Goal: Information Seeking & Learning: Learn about a topic

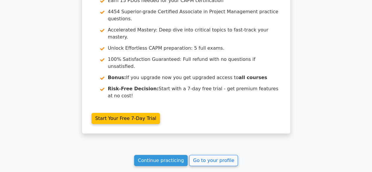
scroll to position [930, 0]
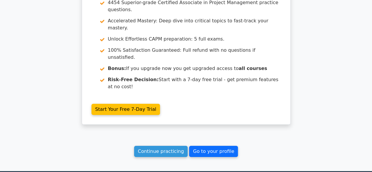
click at [191, 146] on link "Go to your profile" at bounding box center [213, 151] width 49 height 11
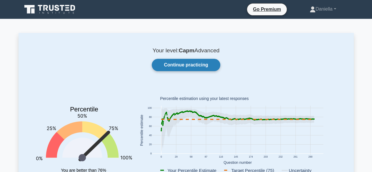
click at [191, 65] on link "Continue practicing" at bounding box center [186, 65] width 68 height 12
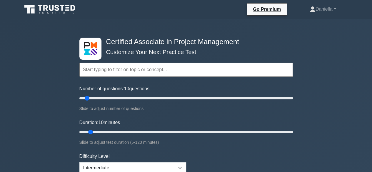
click at [191, 65] on input "text" at bounding box center [185, 70] width 213 height 14
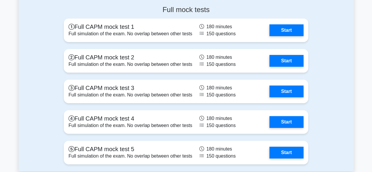
scroll to position [2124, 0]
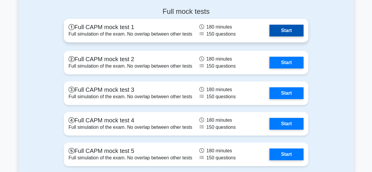
click at [297, 30] on link "Start" at bounding box center [286, 31] width 34 height 12
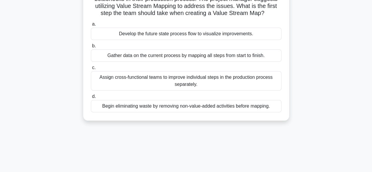
scroll to position [56, 0]
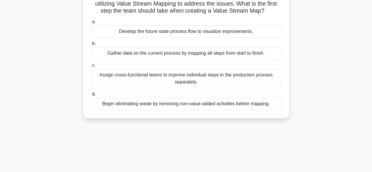
click at [233, 102] on div "Begin eliminating waste by removing non-value-added activities before mapping." at bounding box center [186, 104] width 191 height 12
click at [91, 96] on input "d. Begin eliminating waste by removing non-value-added activities before mappin…" at bounding box center [91, 94] width 0 height 4
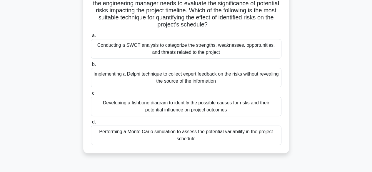
scroll to position [49, 0]
click at [223, 130] on div "Performing a Monte Carlo simulation to assess the potential variability in the …" at bounding box center [186, 135] width 191 height 19
click at [91, 124] on input "d. Performing a Monte Carlo simulation to assess the potential variability in t…" at bounding box center [91, 123] width 0 height 4
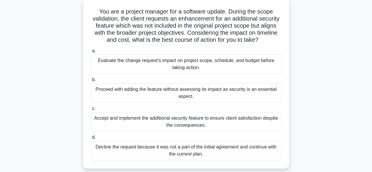
scroll to position [45, 0]
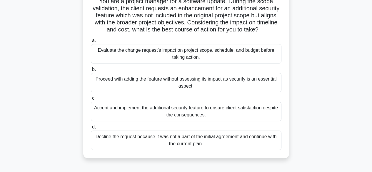
click at [254, 55] on div "Evaluate the change request's impact on project scope, schedule, and budget bef…" at bounding box center [186, 53] width 191 height 19
click at [91, 43] on input "a. Evaluate the change request's impact on project scope, schedule, and budget …" at bounding box center [91, 41] width 0 height 4
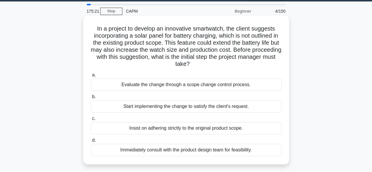
scroll to position [18, 0]
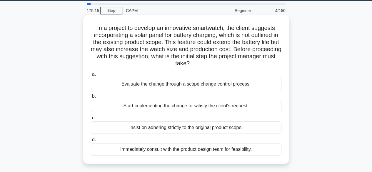
click at [241, 86] on div "Evaluate the change through a scope change control process." at bounding box center [186, 84] width 191 height 12
click at [91, 76] on input "a. Evaluate the change through a scope change control process." at bounding box center [91, 75] width 0 height 4
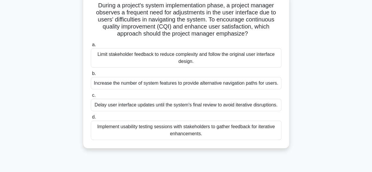
scroll to position [46, 0]
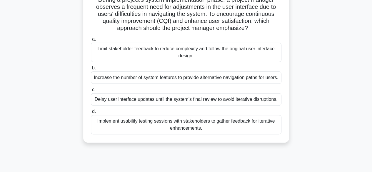
click at [247, 123] on div "Implement usability testing sessions with stakeholders to gather feedback for i…" at bounding box center [186, 124] width 191 height 19
click at [91, 113] on input "d. Implement usability testing sessions with stakeholders to gather feedback fo…" at bounding box center [91, 112] width 0 height 4
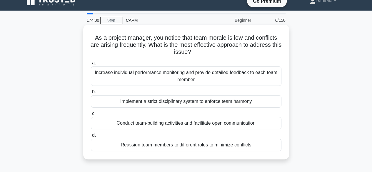
scroll to position [0, 0]
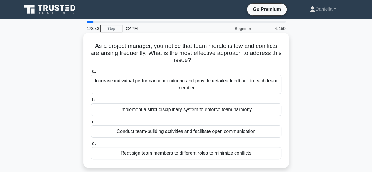
click at [269, 131] on div "Conduct team-building activities and facilitate open communication" at bounding box center [186, 131] width 191 height 12
click at [91, 124] on input "c. Conduct team-building activities and facilitate open communication" at bounding box center [91, 122] width 0 height 4
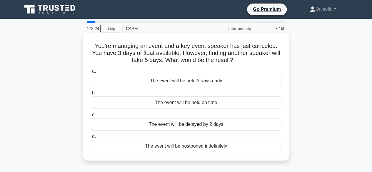
click at [254, 121] on div "The event will be delayed by 2 days" at bounding box center [186, 124] width 191 height 12
click at [91, 117] on input "c. The event will be delayed by 2 days" at bounding box center [91, 115] width 0 height 4
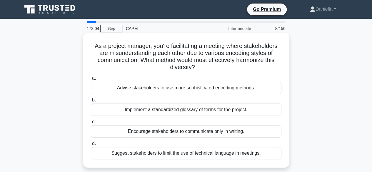
click at [241, 109] on div "Implement a standardized glossary of terms for the project." at bounding box center [186, 110] width 191 height 12
click at [91, 102] on input "b. Implement a standardized glossary of terms for the project." at bounding box center [91, 100] width 0 height 4
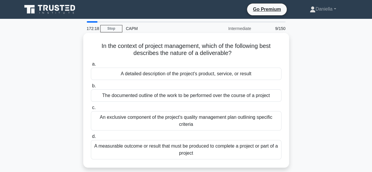
click at [252, 146] on div "A measurable outcome or result that must be produced to complete a project or p…" at bounding box center [186, 149] width 191 height 19
click at [91, 138] on input "d. A measurable outcome or result that must be produced to complete a project o…" at bounding box center [91, 137] width 0 height 4
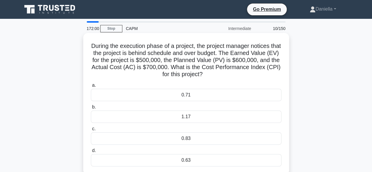
click at [265, 95] on div "0.71" at bounding box center [186, 95] width 191 height 12
click at [91, 87] on input "a. 0.71" at bounding box center [91, 86] width 0 height 4
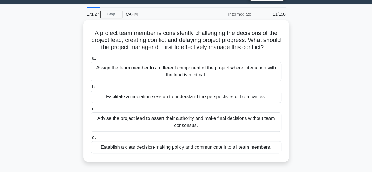
scroll to position [17, 0]
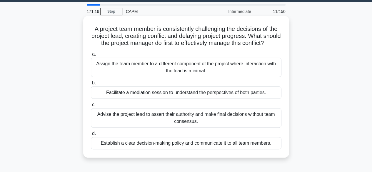
click at [254, 99] on div "Facilitate a mediation session to understand the perspectives of both parties." at bounding box center [186, 92] width 191 height 12
click at [91, 85] on input "b. Facilitate a mediation session to understand the perspectives of both partie…" at bounding box center [91, 83] width 0 height 4
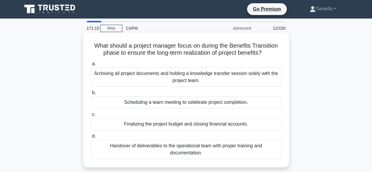
scroll to position [0, 0]
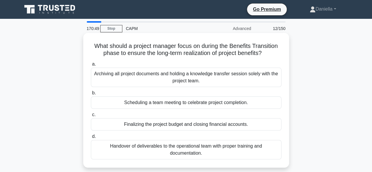
click at [249, 147] on div "Handover of deliverables to the operational team with proper training and docum…" at bounding box center [186, 149] width 191 height 19
click at [91, 138] on input "d. Handover of deliverables to the operational team with proper training and do…" at bounding box center [91, 137] width 0 height 4
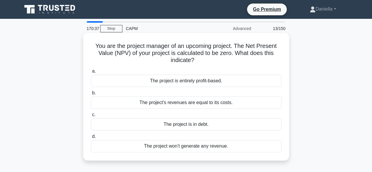
click at [254, 102] on div "The project's revenues are equal to its costs." at bounding box center [186, 102] width 191 height 12
click at [91, 95] on input "b. The project's revenues are equal to its costs." at bounding box center [91, 93] width 0 height 4
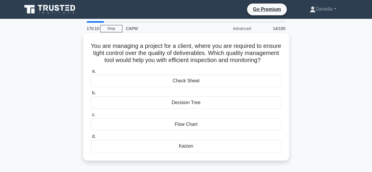
click at [236, 152] on div "Kaizen" at bounding box center [186, 146] width 191 height 12
click at [91, 138] on input "d. Kaizen" at bounding box center [91, 137] width 0 height 4
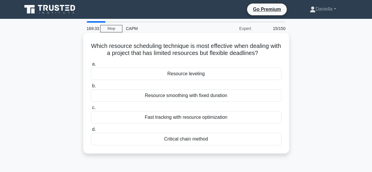
click at [253, 76] on div "Resource leveling" at bounding box center [186, 74] width 191 height 12
click at [91, 66] on input "a. Resource leveling" at bounding box center [91, 64] width 0 height 4
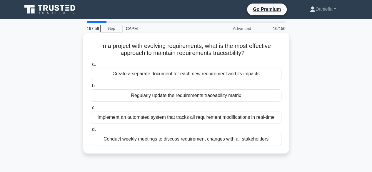
click at [253, 116] on div "Implement an automated system that tracks all requirement modifications in real…" at bounding box center [186, 117] width 191 height 12
click at [91, 110] on input "c. Implement an automated system that tracks all requirement modifications in r…" at bounding box center [91, 108] width 0 height 4
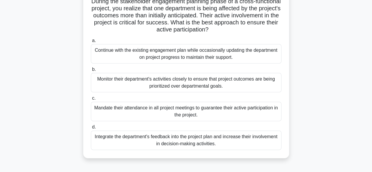
scroll to position [45, 0]
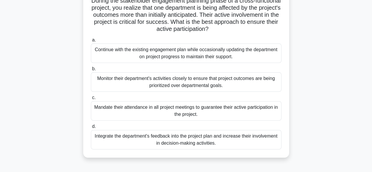
click at [244, 136] on div "Integrate the department's feedback into the project plan and increase their in…" at bounding box center [186, 139] width 191 height 19
click at [91, 128] on input "d. Integrate the department's feedback into the project plan and increase their…" at bounding box center [91, 127] width 0 height 4
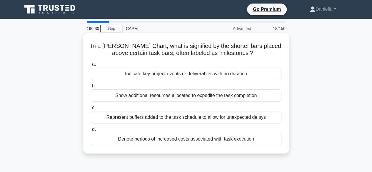
scroll to position [0, 0]
click at [244, 71] on div "Indicate key project events or deliverables with no duration" at bounding box center [186, 74] width 191 height 12
click at [91, 66] on input "a. Indicate key project events or deliverables with no duration" at bounding box center [91, 64] width 0 height 4
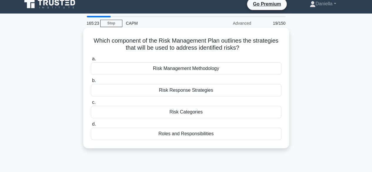
scroll to position [5, 0]
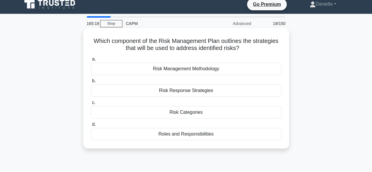
click at [250, 90] on div "Risk Response Strategies" at bounding box center [186, 90] width 191 height 12
click at [91, 83] on input "b. Risk Response Strategies" at bounding box center [91, 81] width 0 height 4
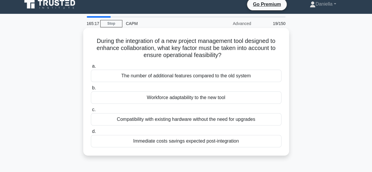
scroll to position [0, 0]
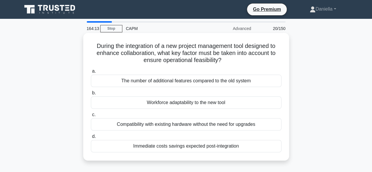
click at [256, 102] on div "Workforce adaptability to the new tool" at bounding box center [186, 102] width 191 height 12
click at [91, 95] on input "b. Workforce adaptability to the new tool" at bounding box center [91, 93] width 0 height 4
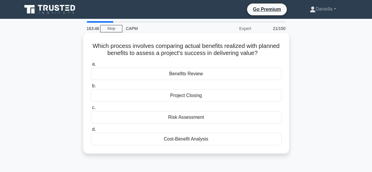
click at [240, 142] on div "Cost-Benefit Analysis" at bounding box center [186, 139] width 191 height 12
click at [91, 131] on input "d. Cost-Benefit Analysis" at bounding box center [91, 130] width 0 height 4
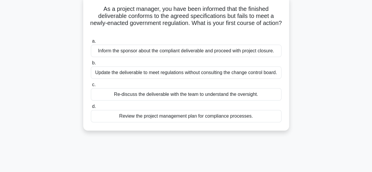
scroll to position [37, 0]
click at [231, 115] on div "Review the project management plan for compliance processes." at bounding box center [186, 116] width 191 height 12
click at [91, 108] on input "d. Review the project management plan for compliance processes." at bounding box center [91, 106] width 0 height 4
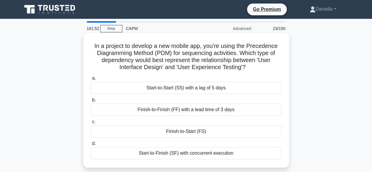
scroll to position [0, 0]
click at [226, 136] on div "Finish-to-Start (FS)" at bounding box center [186, 131] width 191 height 12
click at [91, 124] on input "c. Finish-to-Start (FS)" at bounding box center [91, 122] width 0 height 4
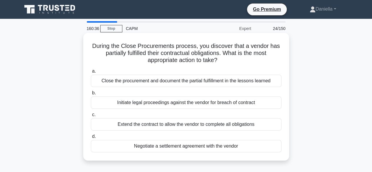
click at [232, 123] on div "Extend the contract to allow the vendor to complete all obligations" at bounding box center [186, 124] width 191 height 12
click at [91, 117] on input "c. Extend the contract to allow the vendor to complete all obligations" at bounding box center [91, 115] width 0 height 4
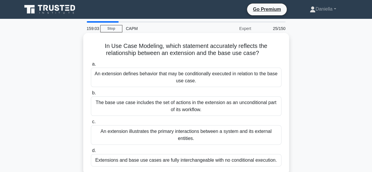
click at [266, 107] on div "The base use case includes the set of actions in the extension as an unconditio…" at bounding box center [186, 105] width 191 height 19
click at [91, 95] on input "b. The base use case includes the set of actions in the extension as an uncondi…" at bounding box center [91, 93] width 0 height 4
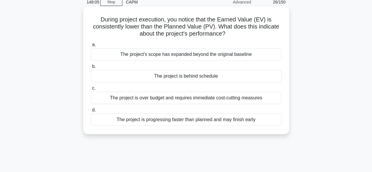
scroll to position [27, 0]
click at [238, 118] on div "The project is progressing faster than planned and may finish early" at bounding box center [186, 119] width 191 height 12
click at [91, 112] on input "d. The project is progressing faster than planned and may finish early" at bounding box center [91, 110] width 0 height 4
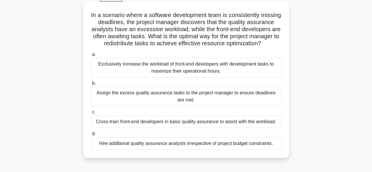
scroll to position [33, 0]
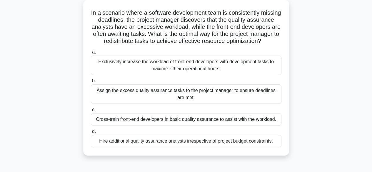
click at [256, 126] on div "Cross-train front-end developers in basic quality assurance to assist with the …" at bounding box center [186, 119] width 191 height 12
click at [91, 112] on input "c. Cross-train front-end developers in basic quality assurance to assist with t…" at bounding box center [91, 110] width 0 height 4
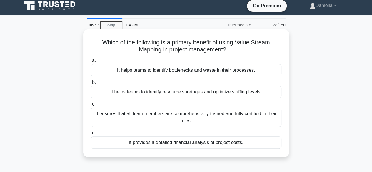
scroll to position [0, 0]
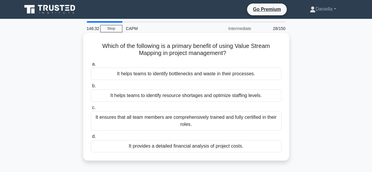
click at [233, 74] on div "It helps teams to identify bottlenecks and waste in their processes." at bounding box center [186, 74] width 191 height 12
click at [91, 66] on input "a. It helps teams to identify bottlenecks and waste in their processes." at bounding box center [91, 64] width 0 height 4
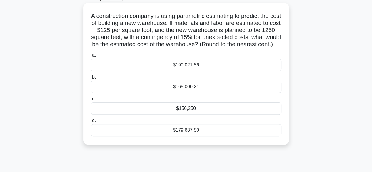
scroll to position [32, 0]
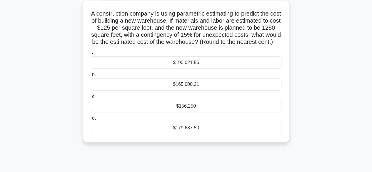
click at [223, 134] on div "$179,687.50" at bounding box center [186, 128] width 191 height 12
click at [91, 120] on input "d. $179,687.50" at bounding box center [91, 118] width 0 height 4
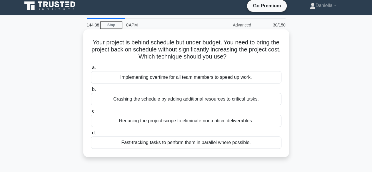
scroll to position [0, 0]
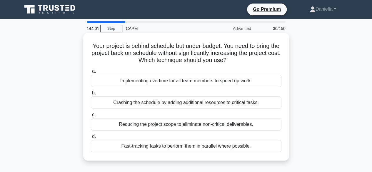
click at [241, 142] on div "Fast-tracking tasks to perform them in parallel where possible." at bounding box center [186, 146] width 191 height 12
click at [91, 138] on input "d. Fast-tracking tasks to perform them in parallel where possible." at bounding box center [91, 137] width 0 height 4
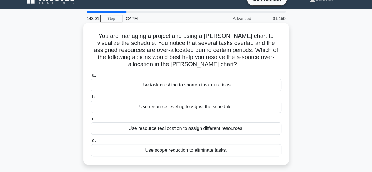
scroll to position [9, 0]
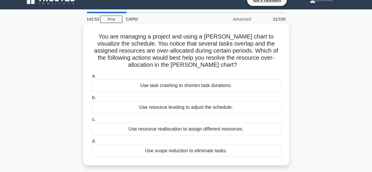
click at [258, 108] on div "Use resource leveling to adjust the schedule." at bounding box center [186, 107] width 191 height 12
click at [91, 100] on input "b. Use resource leveling to adjust the schedule." at bounding box center [91, 98] width 0 height 4
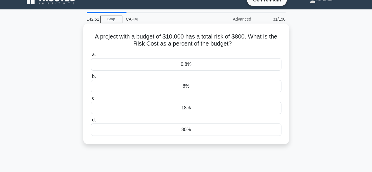
scroll to position [0, 0]
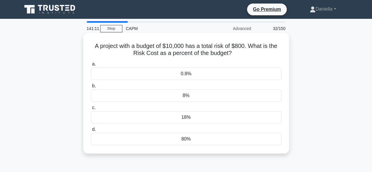
click at [243, 74] on div "0.8%" at bounding box center [186, 74] width 191 height 12
click at [91, 66] on input "a. 0.8%" at bounding box center [91, 64] width 0 height 4
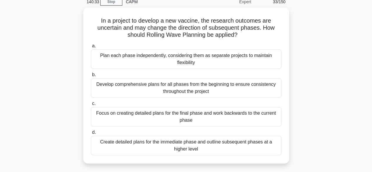
click at [291, 51] on div "In a project to develop a new vaccine, the research outcomes are uncertain and …" at bounding box center [186, 89] width 335 height 163
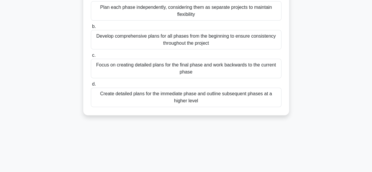
scroll to position [76, 0]
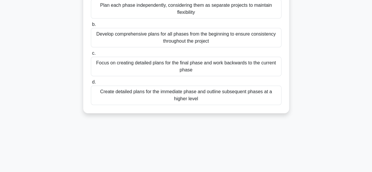
click at [256, 93] on div "Create detailed plans for the immediate phase and outline subsequent phases at …" at bounding box center [186, 95] width 191 height 19
click at [91, 84] on input "d. Create detailed plans for the immediate phase and outline subsequent phases …" at bounding box center [91, 82] width 0 height 4
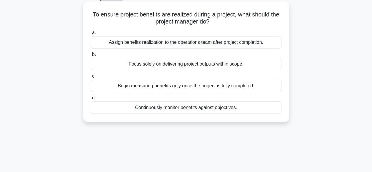
scroll to position [32, 0]
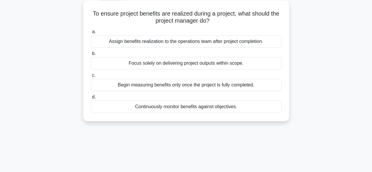
click at [247, 106] on div "Continuously monitor benefits against objectives." at bounding box center [186, 107] width 191 height 12
click at [91, 99] on input "d. Continuously monitor benefits against objectives." at bounding box center [91, 97] width 0 height 4
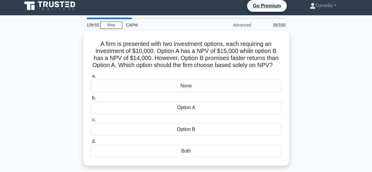
scroll to position [0, 0]
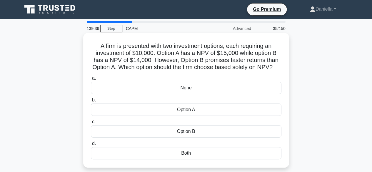
click at [232, 138] on div "Option B" at bounding box center [186, 131] width 191 height 12
click at [91, 124] on input "c. Option B" at bounding box center [91, 122] width 0 height 4
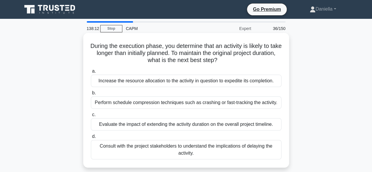
click at [208, 104] on div "Perform schedule compression techniques such as crashing or fast-tracking the a…" at bounding box center [186, 102] width 191 height 12
click at [91, 95] on input "b. Perform schedule compression techniques such as crashing or fast-tracking th…" at bounding box center [91, 93] width 0 height 4
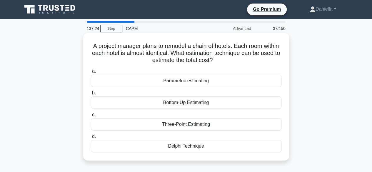
click at [201, 84] on div "Parametric estimating" at bounding box center [186, 81] width 191 height 12
click at [91, 73] on input "a. Parametric estimating" at bounding box center [91, 71] width 0 height 4
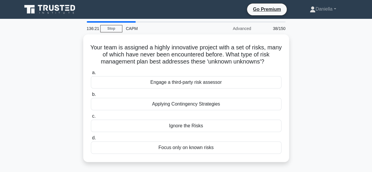
click at [201, 84] on div "Engage a third-party risk assessor" at bounding box center [186, 82] width 191 height 12
click at [91, 75] on input "a. Engage a third-party risk assessor" at bounding box center [91, 73] width 0 height 4
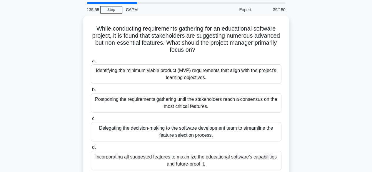
scroll to position [13, 0]
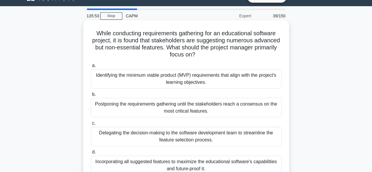
click at [240, 84] on div "Identifying the minimum viable product (MVP) requirements that align with the p…" at bounding box center [186, 78] width 191 height 19
click at [91, 68] on input "a. Identifying the minimum viable product (MVP) requirements that align with th…" at bounding box center [91, 66] width 0 height 4
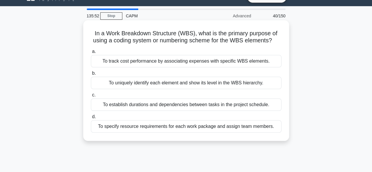
scroll to position [0, 0]
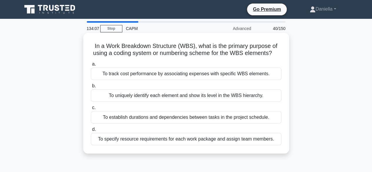
click at [173, 139] on div "To specify resource requirements for each work package and assign team members." at bounding box center [186, 139] width 191 height 12
click at [91, 131] on input "d. To specify resource requirements for each work package and assign team membe…" at bounding box center [91, 130] width 0 height 4
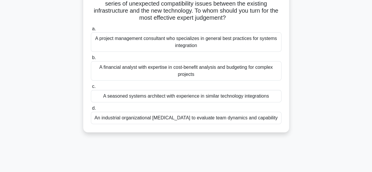
scroll to position [56, 0]
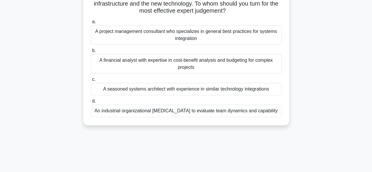
click at [191, 93] on div "A seasoned systems architect with experience in similar technology integrations" at bounding box center [186, 89] width 191 height 12
click at [91, 81] on input "c. A seasoned systems architect with experience in similar technology integrati…" at bounding box center [91, 80] width 0 height 4
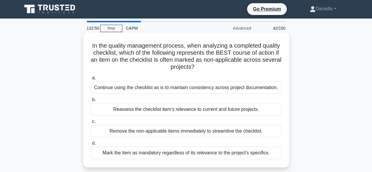
scroll to position [0, 0]
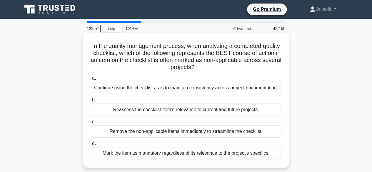
click at [195, 107] on div "Reassess the checklist item's relevance to current and future projects." at bounding box center [186, 110] width 191 height 12
click at [91, 102] on input "b. Reassess the checklist item's relevance to current and future projects." at bounding box center [91, 100] width 0 height 4
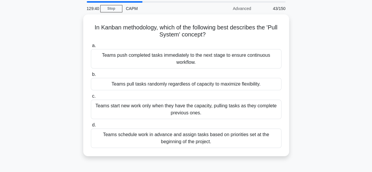
scroll to position [21, 0]
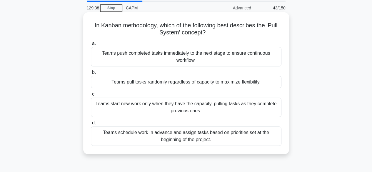
click at [221, 108] on div "Teams start new work only when they have the capacity, pulling tasks as they co…" at bounding box center [186, 107] width 191 height 19
click at [91, 96] on input "c. Teams start new work only when they have the capacity, pulling tasks as they…" at bounding box center [91, 94] width 0 height 4
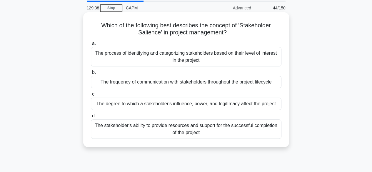
scroll to position [0, 0]
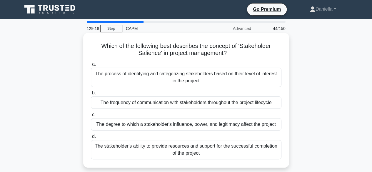
click at [253, 76] on div "The process of identifying and categorizing stakeholders based on their level o…" at bounding box center [186, 77] width 191 height 19
click at [91, 66] on input "a. The process of identifying and categorizing stakeholders based on their leve…" at bounding box center [91, 64] width 0 height 4
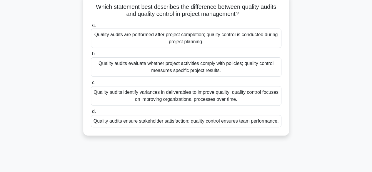
scroll to position [40, 0]
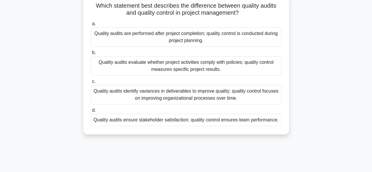
click at [248, 94] on div "Quality audits identify variances in deliverables to improve quality; quality c…" at bounding box center [186, 94] width 191 height 19
click at [91, 84] on input "c. Quality audits identify variances in deliverables to improve quality; qualit…" at bounding box center [91, 82] width 0 height 4
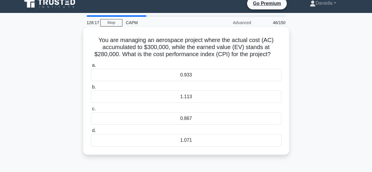
scroll to position [0, 0]
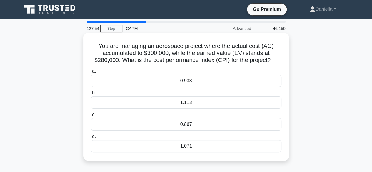
click at [268, 79] on div "0.933" at bounding box center [186, 81] width 191 height 12
click at [91, 73] on input "a. 0.933" at bounding box center [91, 71] width 0 height 4
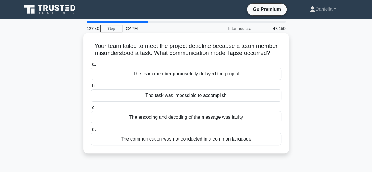
click at [244, 120] on div "The encoding and decoding of the message was faulty" at bounding box center [186, 117] width 191 height 12
click at [91, 110] on input "c. The encoding and decoding of the message was faulty" at bounding box center [91, 108] width 0 height 4
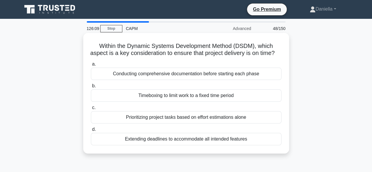
click at [282, 91] on div "b. Timeboxing to limit work to a fixed time period" at bounding box center [186, 91] width 198 height 19
click at [254, 100] on div "Timeboxing to limit work to a fixed time period" at bounding box center [186, 95] width 191 height 12
click at [91, 88] on input "b. Timeboxing to limit work to a fixed time period" at bounding box center [91, 86] width 0 height 4
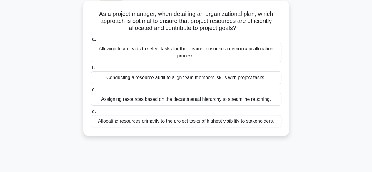
scroll to position [32, 0]
click at [261, 81] on div "Conducting a resource audit to align team members' skills with project tasks." at bounding box center [186, 77] width 191 height 12
click at [91, 70] on input "b. Conducting a resource audit to align team members' skills with project tasks." at bounding box center [91, 68] width 0 height 4
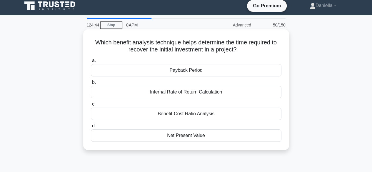
scroll to position [0, 0]
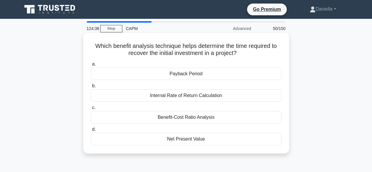
click at [258, 76] on div "Payback Period" at bounding box center [186, 74] width 191 height 12
click at [91, 66] on input "a. Payback Period" at bounding box center [91, 64] width 0 height 4
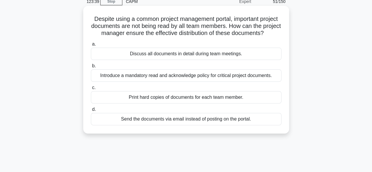
scroll to position [31, 0]
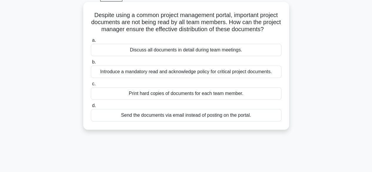
click at [262, 77] on div "Introduce a mandatory read and acknowledge policy for critical project document…" at bounding box center [186, 72] width 191 height 12
click at [91, 64] on input "b. Introduce a mandatory read and acknowledge policy for critical project docum…" at bounding box center [91, 62] width 0 height 4
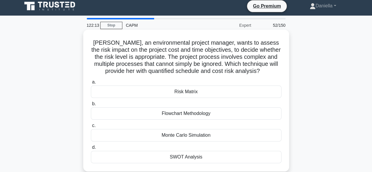
scroll to position [3, 0]
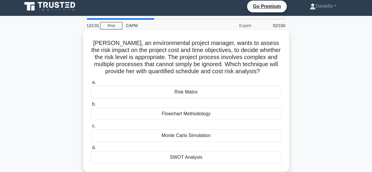
click at [257, 91] on div "Risk Matrix" at bounding box center [186, 92] width 191 height 12
click at [91, 84] on input "a. Risk Matrix" at bounding box center [91, 83] width 0 height 4
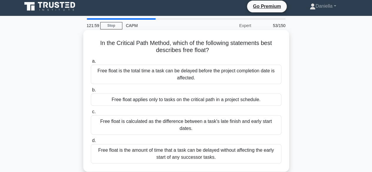
scroll to position [0, 0]
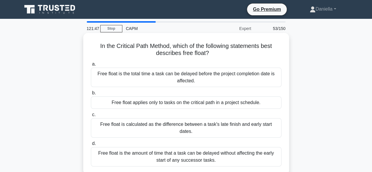
click at [245, 153] on div "Free float is the amount of time that a task can be delayed without affecting t…" at bounding box center [186, 156] width 191 height 19
click at [91, 146] on input "d. Free float is the amount of time that a task can be delayed without affectin…" at bounding box center [91, 144] width 0 height 4
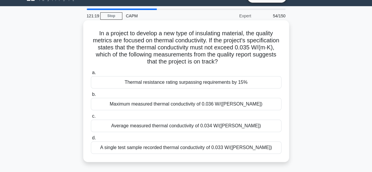
scroll to position [14, 0]
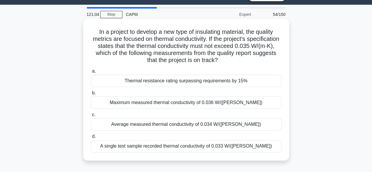
click at [258, 122] on div "Average measured thermal conductivity of 0.034 W/(m·K)" at bounding box center [186, 124] width 191 height 12
click at [91, 117] on input "c. Average measured thermal conductivity of 0.034 W/(m·K)" at bounding box center [91, 115] width 0 height 4
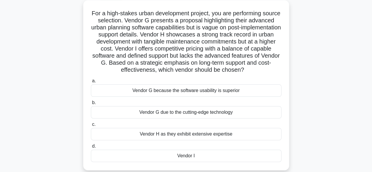
scroll to position [33, 0]
click at [216, 154] on div "Vendor I" at bounding box center [186, 155] width 191 height 12
click at [91, 148] on input "d. Vendor I" at bounding box center [91, 146] width 0 height 4
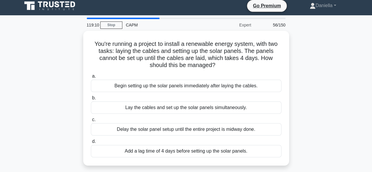
scroll to position [0, 0]
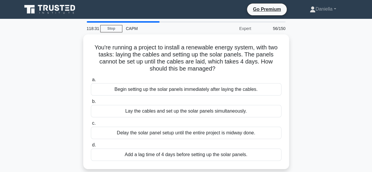
click at [216, 154] on div "Add a lag time of 4 days before setting up the solar panels." at bounding box center [186, 154] width 191 height 12
click at [91, 147] on input "d. Add a lag time of 4 days before setting up the solar panels." at bounding box center [91, 145] width 0 height 4
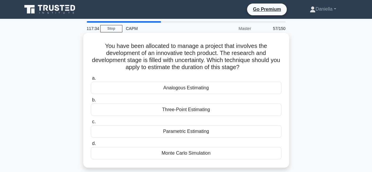
click at [203, 110] on div "Three-Point Estimating" at bounding box center [186, 110] width 191 height 12
click at [91, 102] on input "b. Three-Point Estimating" at bounding box center [91, 100] width 0 height 4
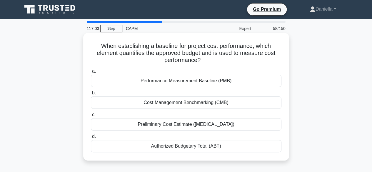
click at [194, 83] on div "Performance Measurement Baseline (PMB)" at bounding box center [186, 81] width 191 height 12
click at [91, 73] on input "a. Performance Measurement Baseline (PMB)" at bounding box center [91, 71] width 0 height 4
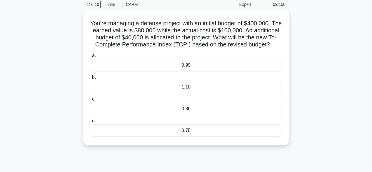
scroll to position [24, 0]
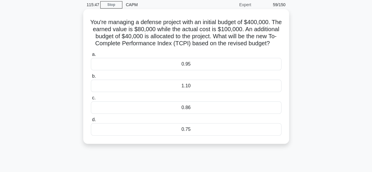
click at [208, 67] on div "0.95" at bounding box center [186, 64] width 191 height 12
click at [91, 56] on input "a. 0.95" at bounding box center [91, 55] width 0 height 4
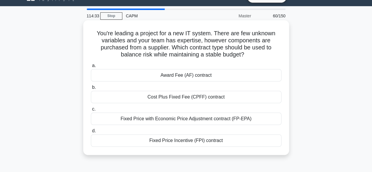
scroll to position [19, 0]
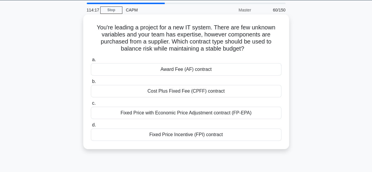
click at [272, 111] on div "Fixed Price with Economic Price Adjustment contract (FP-EPA)" at bounding box center [186, 113] width 191 height 12
click at [91, 105] on input "c. Fixed Price with Economic Price Adjustment contract (FP-EPA)" at bounding box center [91, 103] width 0 height 4
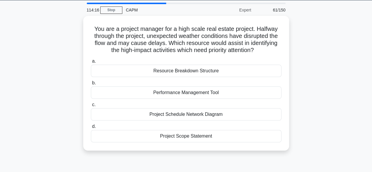
scroll to position [0, 0]
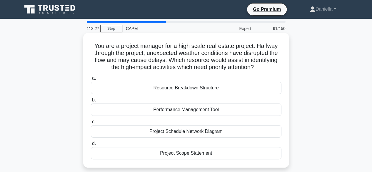
click at [248, 135] on div "Project Schedule Network Diagram" at bounding box center [186, 131] width 191 height 12
click at [91, 124] on input "c. Project Schedule Network Diagram" at bounding box center [91, 122] width 0 height 4
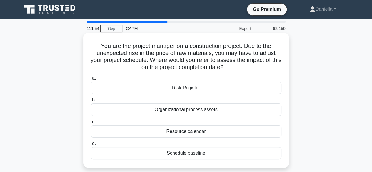
click at [251, 136] on div "Resource calendar" at bounding box center [186, 131] width 191 height 12
click at [91, 124] on input "c. Resource calendar" at bounding box center [91, 122] width 0 height 4
